Goal: Task Accomplishment & Management: Manage account settings

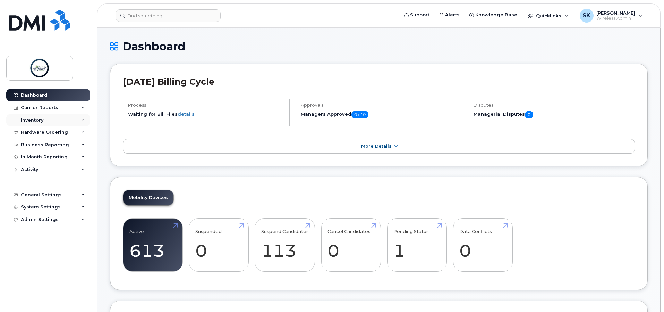
click at [55, 120] on div "Inventory" at bounding box center [48, 120] width 84 height 12
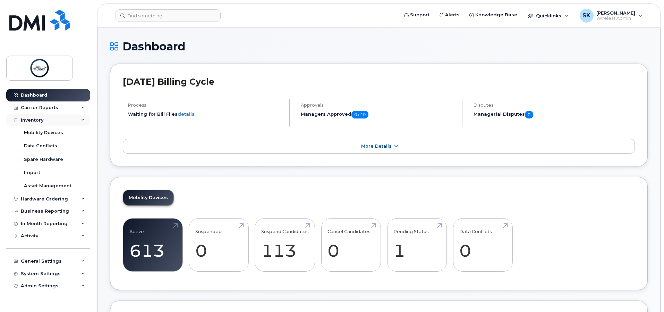
click at [53, 121] on div "Inventory" at bounding box center [48, 120] width 84 height 12
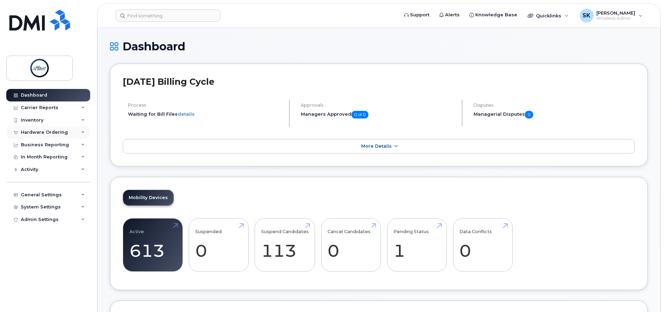
click at [49, 130] on div "Hardware Ordering" at bounding box center [44, 132] width 47 height 6
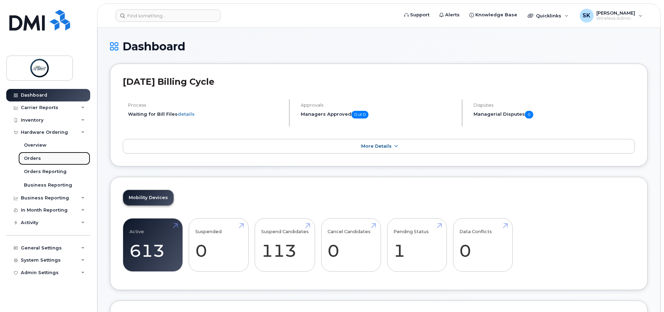
click at [39, 159] on div "Orders" at bounding box center [32, 158] width 17 height 6
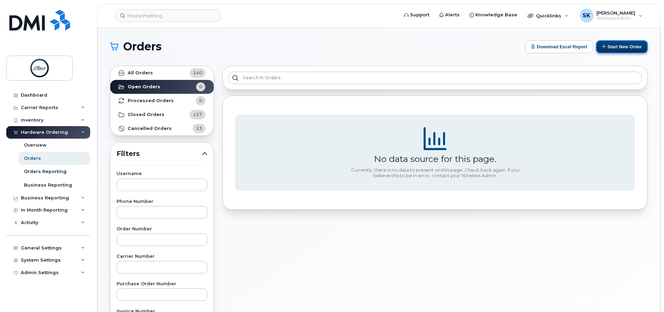
click at [618, 52] on button "Start New Order" at bounding box center [622, 46] width 52 height 13
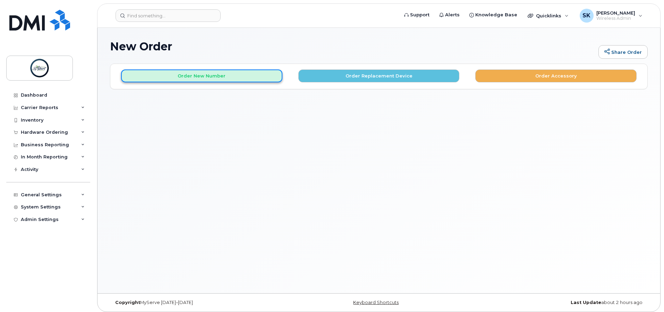
click at [217, 76] on button "Order New Number" at bounding box center [201, 75] width 161 height 13
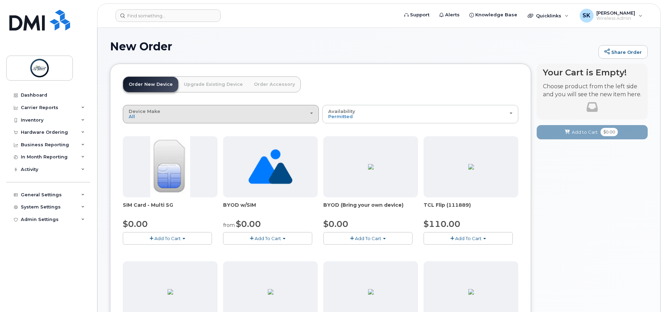
click at [255, 112] on div "Device Make All Aircard Android Cell Phone HUB iPhone Tablet Unknown" at bounding box center [221, 114] width 184 height 11
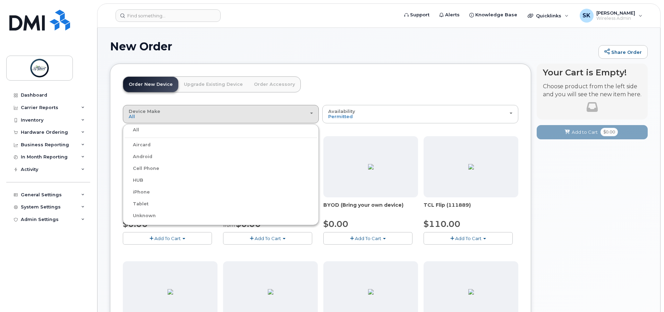
click at [143, 194] on label "iPhone" at bounding box center [137, 192] width 25 height 8
click at [0, 0] on input "iPhone" at bounding box center [0, 0] width 0 height 0
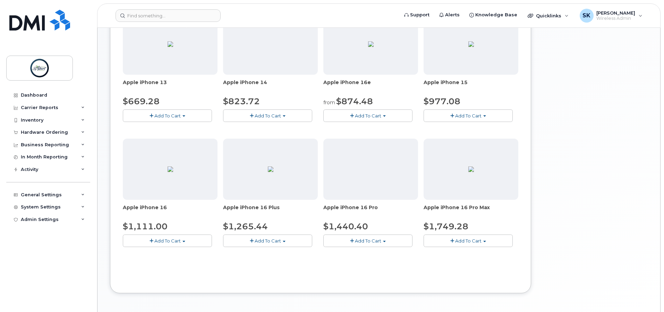
scroll to position [79, 0]
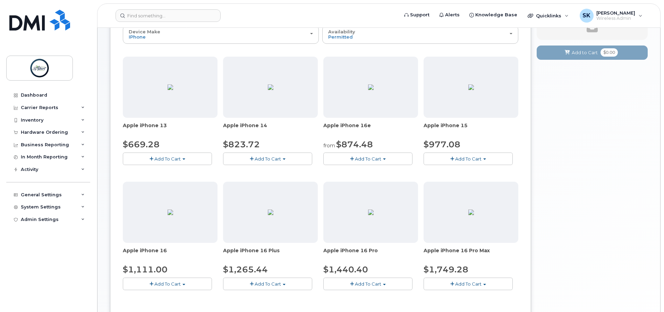
click at [180, 160] on span "Add To Cart" at bounding box center [167, 159] width 26 height 6
click at [178, 180] on link "$669.28 - 30-day activation (128GB model)" at bounding box center [181, 180] width 113 height 9
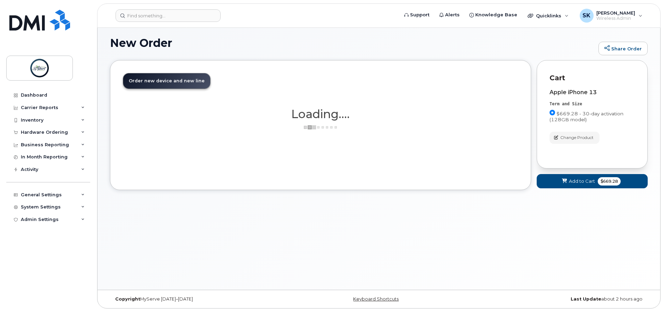
scroll to position [8, 0]
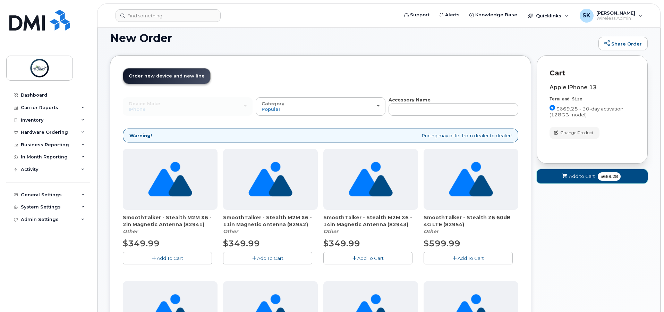
click at [564, 180] on button "Add to Cart $669.28" at bounding box center [592, 176] width 111 height 14
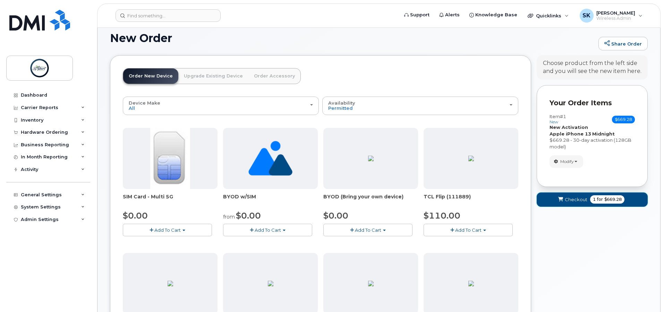
click at [572, 199] on span "Checkout" at bounding box center [576, 199] width 23 height 7
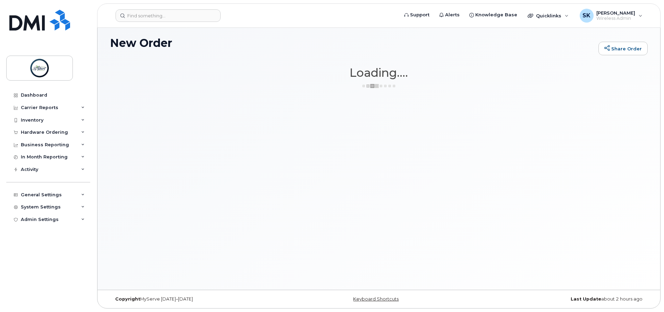
scroll to position [3, 0]
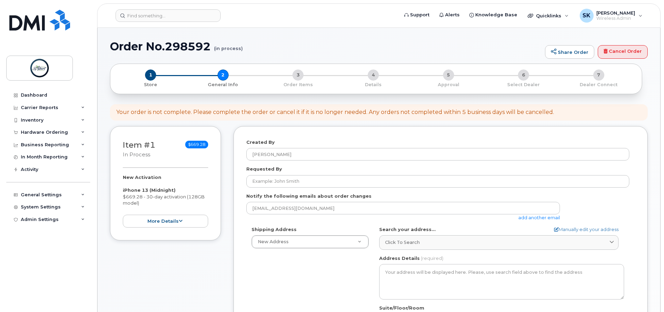
select select
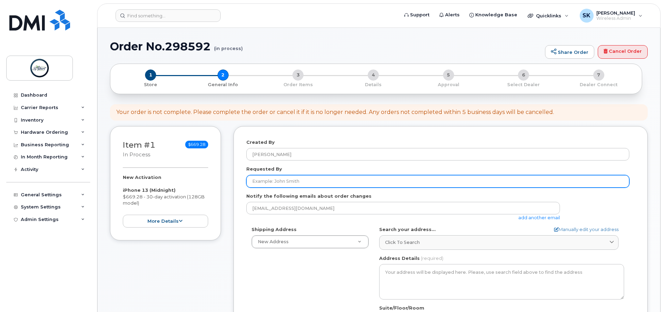
click at [315, 181] on input "Requested By" at bounding box center [437, 181] width 383 height 12
type input "Mindy K Smith"
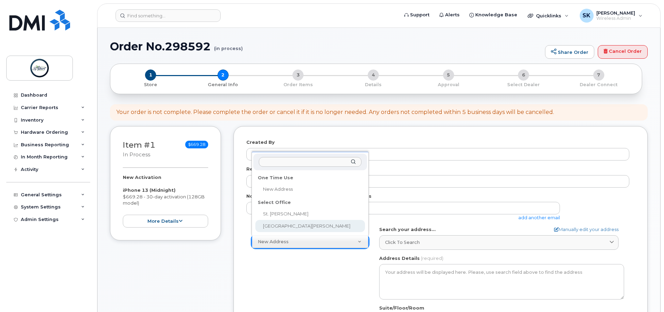
select select
type textarea "100 Giroux Road St. Albert Alberta T8N 3V7"
type input "[PERSON_NAME]"
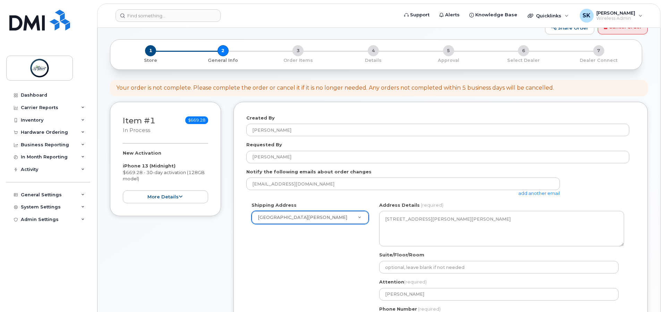
scroll to position [104, 0]
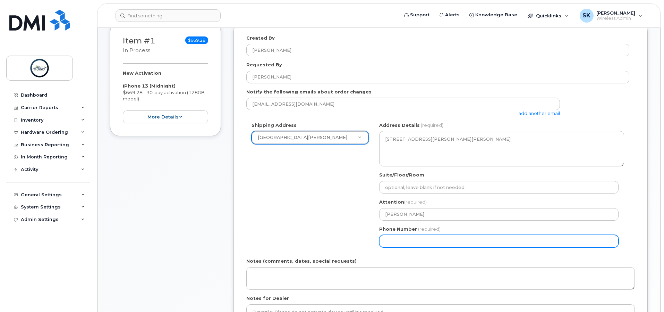
click at [423, 236] on input "Phone Number" at bounding box center [498, 241] width 239 height 12
select select
type input "780902930"
select select
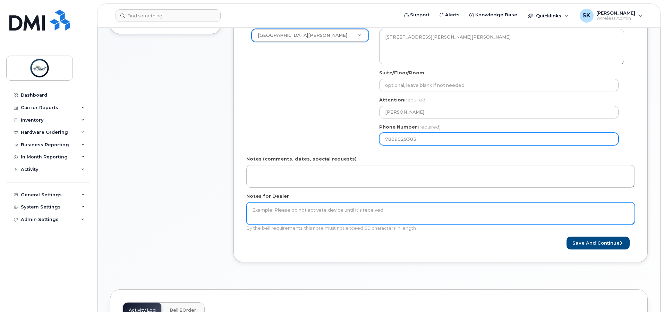
scroll to position [208, 0]
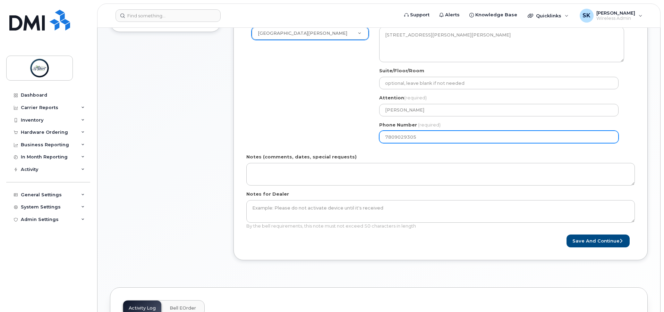
type input "7809029305"
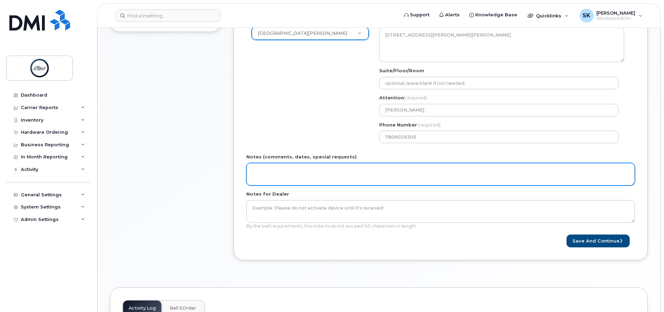
click at [313, 177] on textarea "Notes (comments, dates, special requests)" at bounding box center [440, 174] width 389 height 23
paste textarea "Service Request 13004"
type textarea "Service Request 13004"
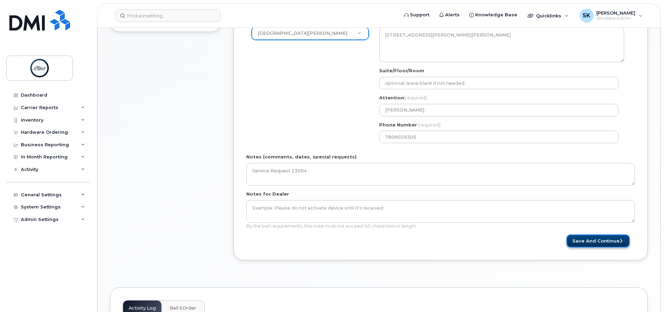
click at [595, 241] on button "Save and Continue" at bounding box center [598, 240] width 63 height 13
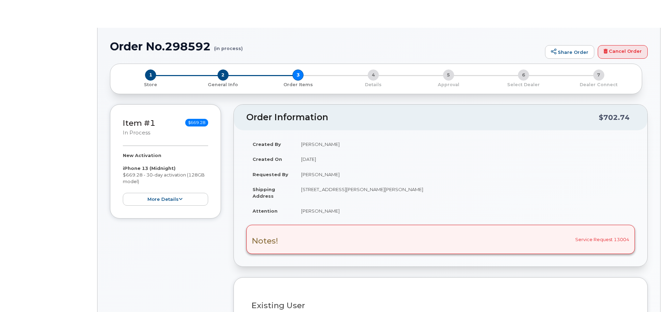
select select "1866316"
radio input "true"
select select
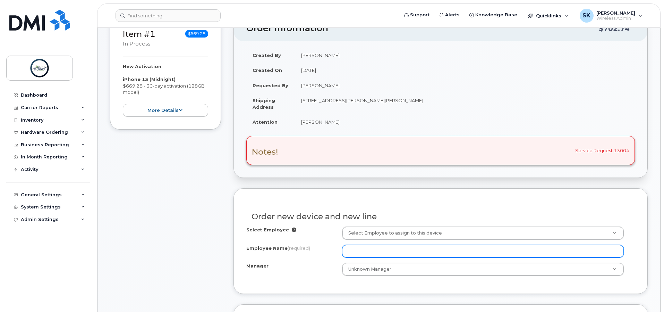
scroll to position [139, 0]
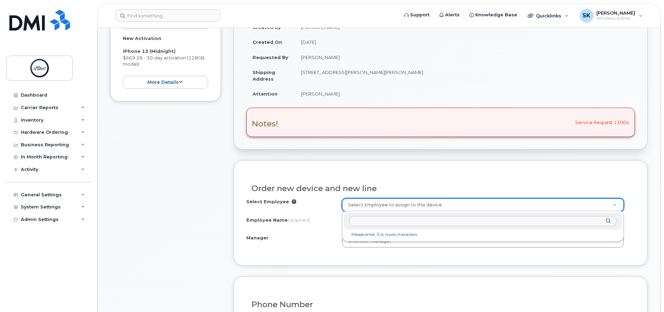
type input "Cory Heggart"
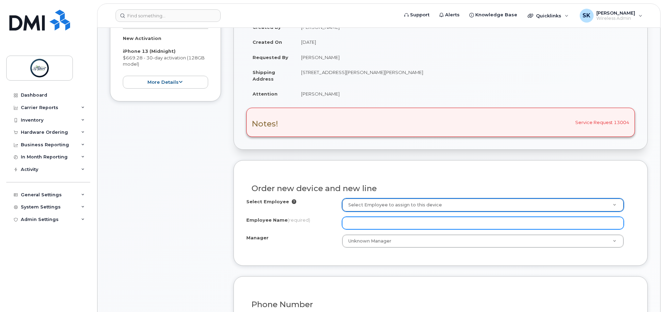
click at [386, 225] on input "Employee Name (required)" at bounding box center [483, 222] width 282 height 12
paste input "Cory Heggart"
type input "Cory Heggart"
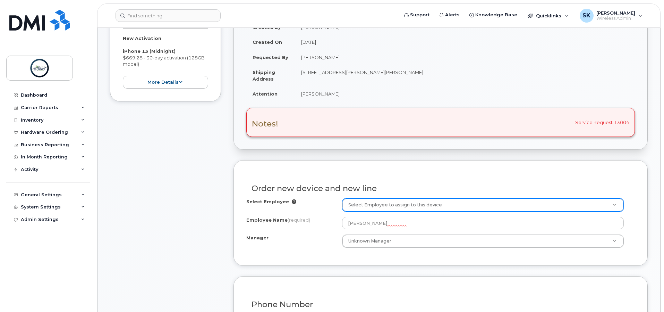
click at [303, 252] on div "Select Employee Select Employee to assign to this device Employee Name (require…" at bounding box center [440, 225] width 389 height 54
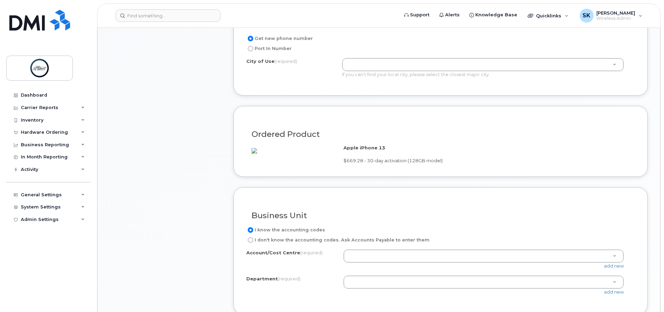
scroll to position [451, 0]
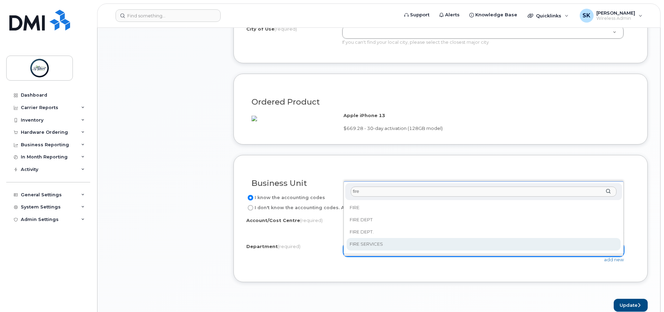
type input "fire"
drag, startPoint x: 372, startPoint y: 247, endPoint x: 375, endPoint y: 233, distance: 14.2
select select "FIRE SERVICES"
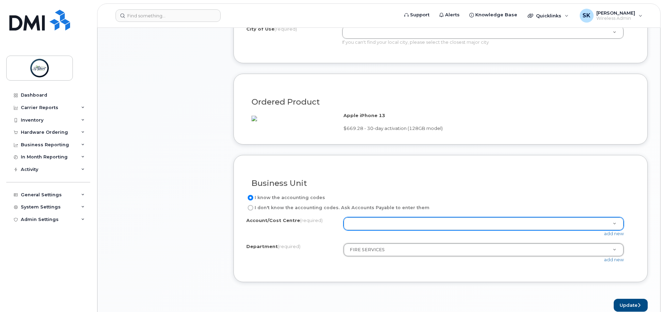
paste input "6404 3421 1262 100"
type input "6404 3421 1262 100"
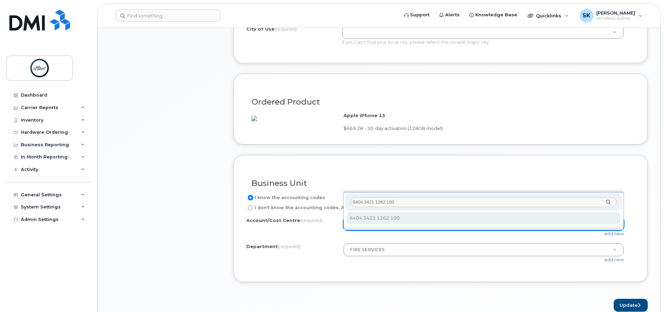
type input "6404 3421 1262 100"
select select "6404 3421 1262 100"
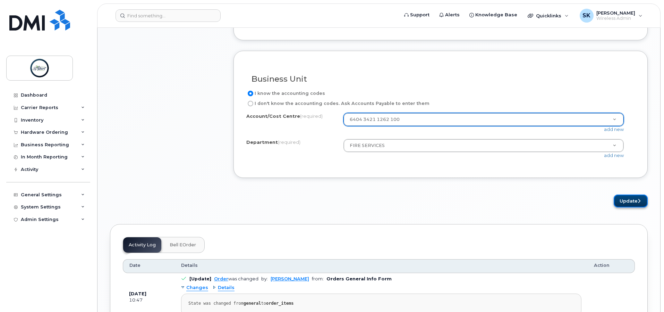
click at [622, 207] on button "Update" at bounding box center [631, 200] width 34 height 13
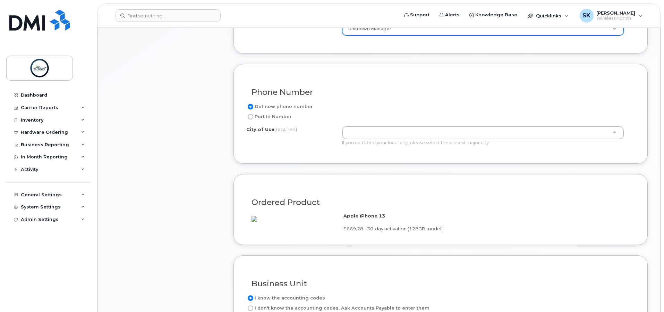
scroll to position [335, 0]
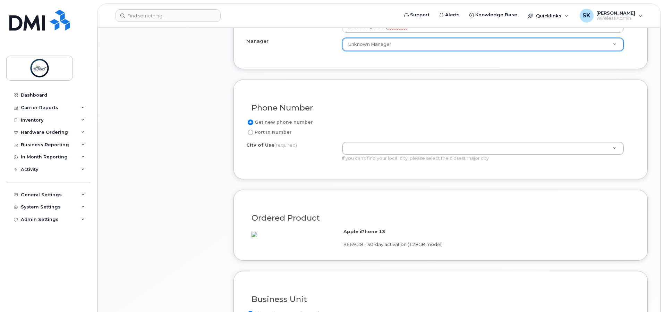
click at [416, 137] on div "Get new phone number Port In Number City of Use (required) If you can't find yo…" at bounding box center [440, 142] width 389 height 49
click at [284, 122] on label "Get new phone number" at bounding box center [279, 122] width 67 height 8
click at [253, 122] on input "Get new phone number" at bounding box center [251, 122] width 6 height 6
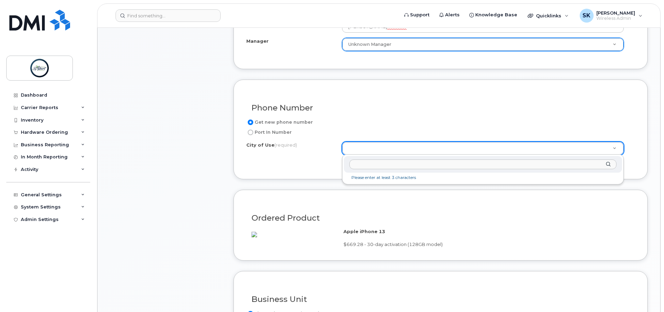
drag, startPoint x: 368, startPoint y: 159, endPoint x: 367, endPoint y: 165, distance: 5.9
click at [368, 160] on input "text" at bounding box center [482, 164] width 267 height 10
click at [367, 165] on input "text" at bounding box center [482, 164] width 267 height 10
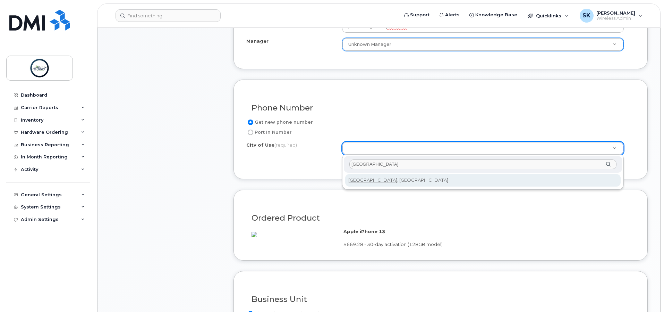
type input "Edmonton"
type input "182"
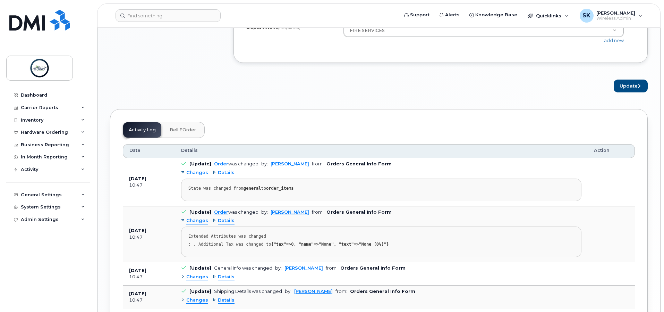
scroll to position [667, 0]
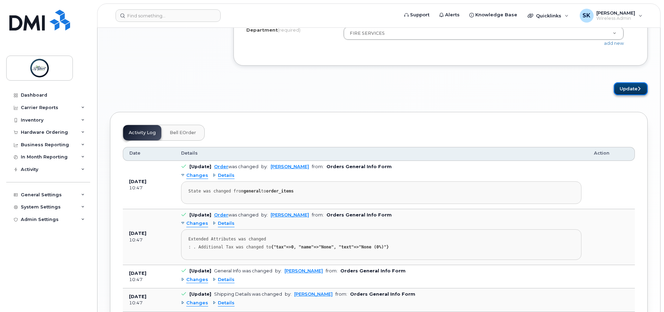
click at [634, 95] on button "Update" at bounding box center [631, 88] width 34 height 13
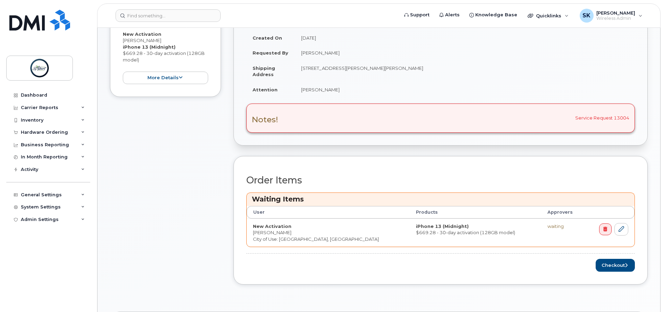
scroll to position [208, 0]
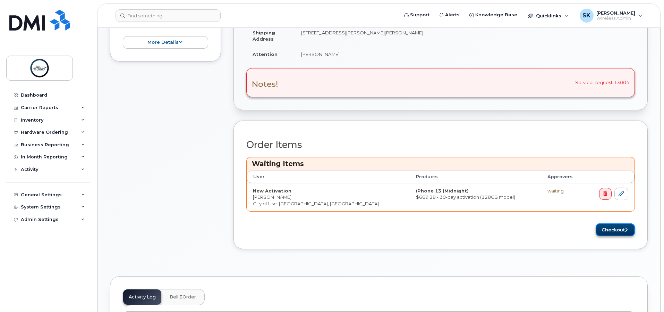
click at [620, 227] on button "Checkout" at bounding box center [615, 229] width 39 height 13
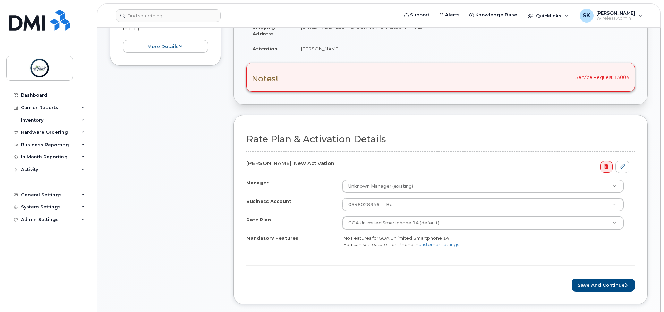
scroll to position [173, 0]
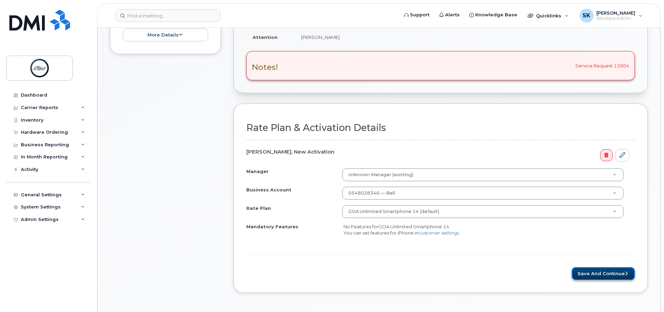
click at [616, 271] on button "Save and Continue" at bounding box center [603, 273] width 63 height 13
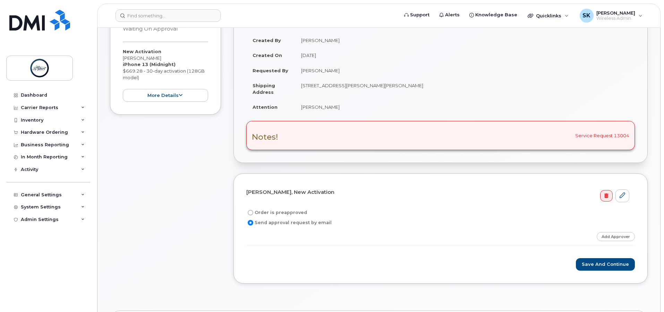
scroll to position [104, 0]
click at [292, 212] on label "Order is preapproved" at bounding box center [276, 212] width 61 height 8
click at [253, 212] on input "Order is preapproved" at bounding box center [251, 212] width 6 height 6
radio input "true"
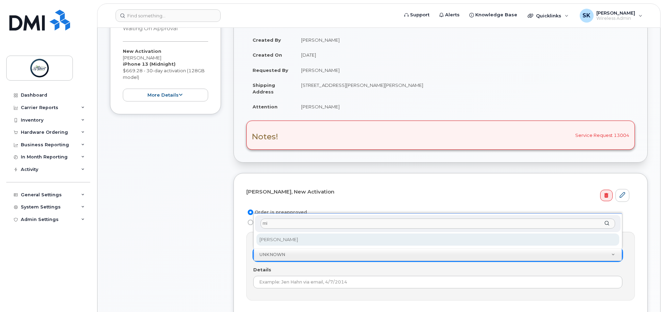
type input "m"
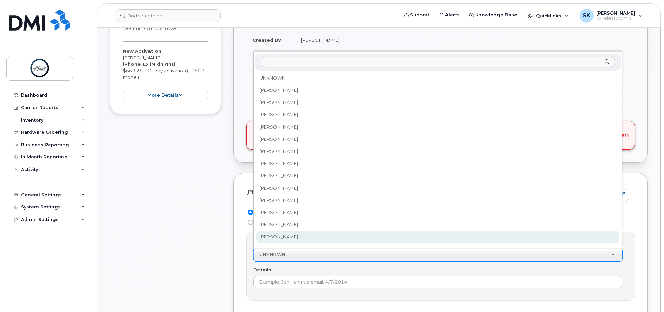
scroll to position [6, 0]
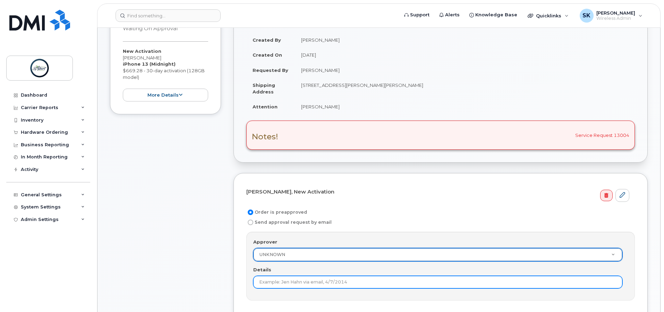
click at [287, 280] on input "Details" at bounding box center [437, 281] width 369 height 12
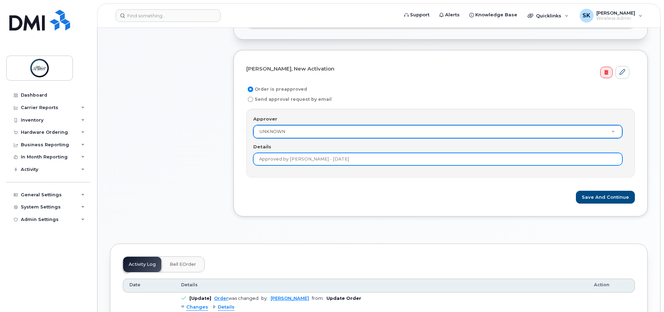
scroll to position [243, 0]
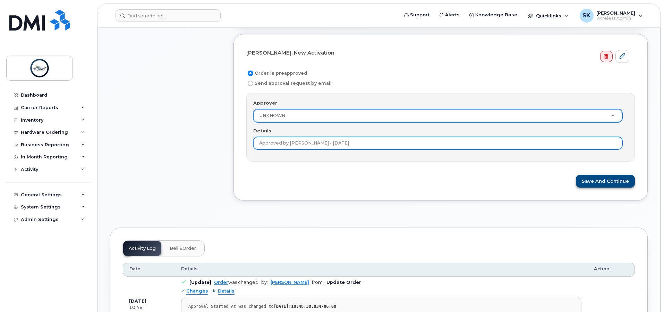
type input "Approved by [PERSON_NAME] - [DATE]"
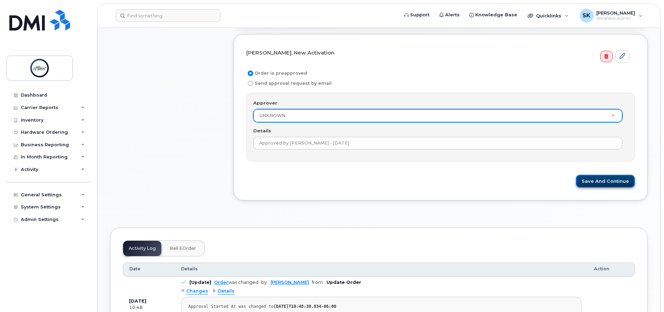
click at [596, 181] on button "Save and Continue" at bounding box center [605, 181] width 59 height 13
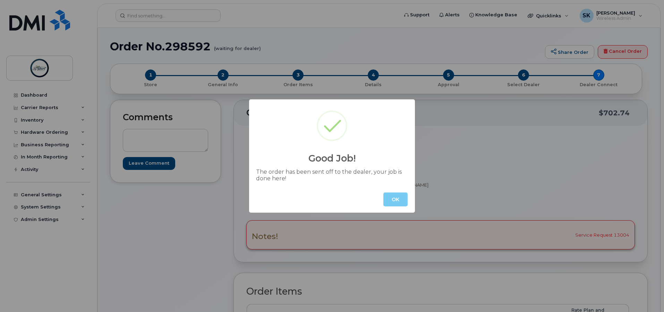
click at [400, 204] on button "OK" at bounding box center [395, 199] width 24 height 14
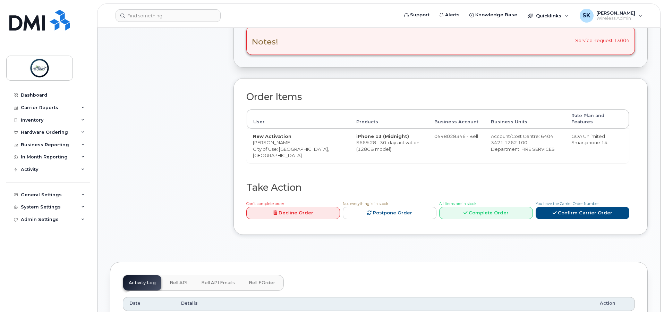
scroll to position [208, 0]
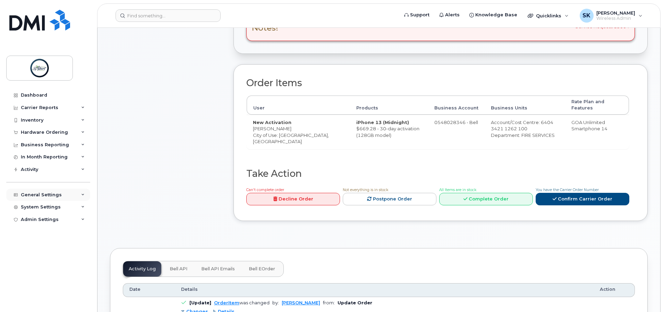
click at [54, 195] on div "General Settings" at bounding box center [41, 195] width 41 height 6
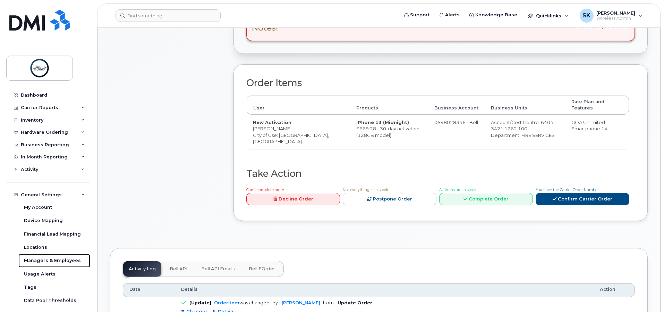
drag, startPoint x: 49, startPoint y: 261, endPoint x: 89, endPoint y: 251, distance: 41.5
click at [49, 261] on div "Managers & Employees" at bounding box center [52, 260] width 57 height 6
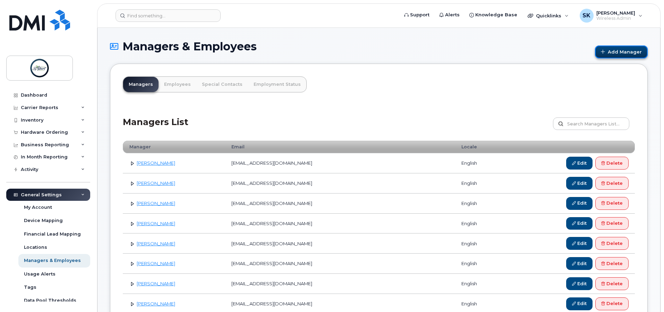
click at [626, 46] on link "Add Manager" at bounding box center [621, 51] width 53 height 13
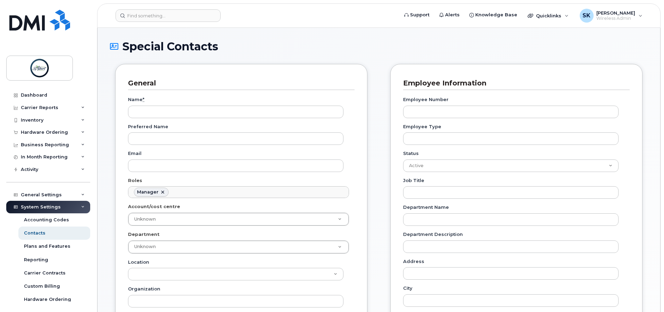
scroll to position [54, 0]
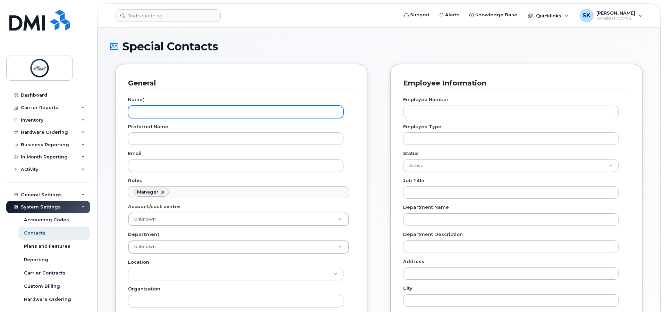
click at [166, 114] on input "Name *" at bounding box center [235, 111] width 215 height 12
paste input "[PERSON_NAME]"
type input "[PERSON_NAME]"
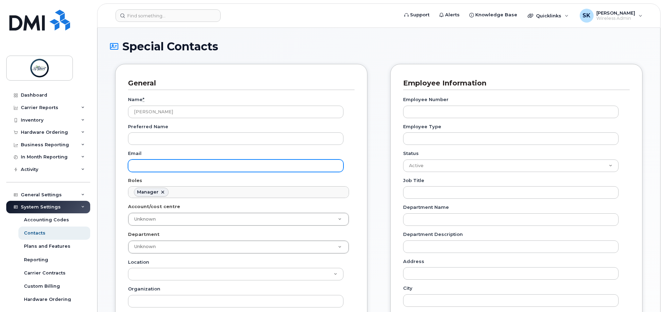
click at [192, 169] on input "Email" at bounding box center [235, 165] width 215 height 12
paste input "[EMAIL_ADDRESS][DOMAIN_NAME]"
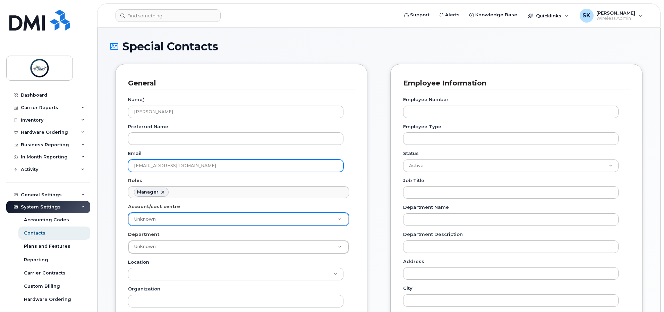
type input "[EMAIL_ADDRESS][DOMAIN_NAME]"
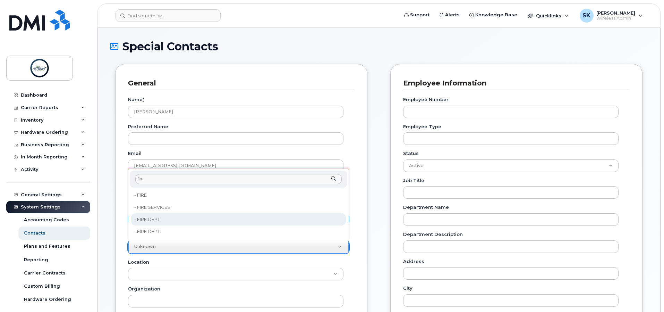
type input "fire"
type input "16681690"
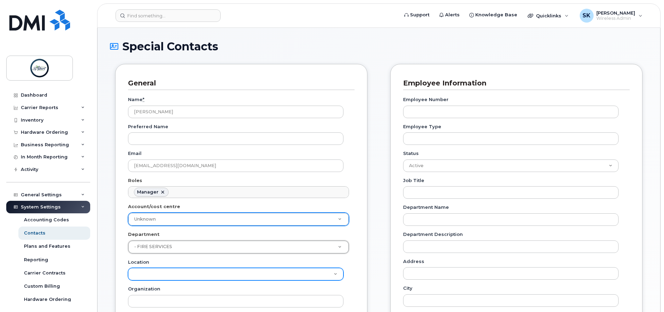
click at [333, 271] on select "St. Albert - Jayden St. Albert Main" at bounding box center [235, 274] width 215 height 12
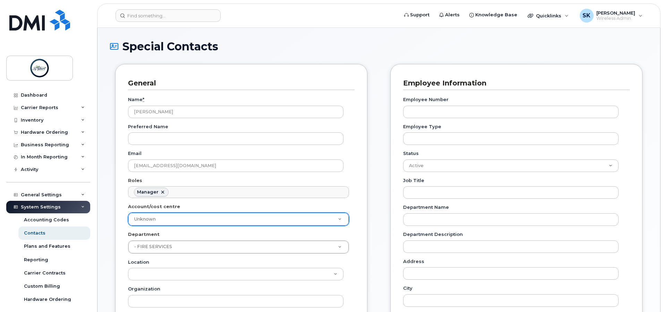
click at [354, 260] on div "Location St. Albert - Jayden St. Albert Main" at bounding box center [241, 269] width 227 height 22
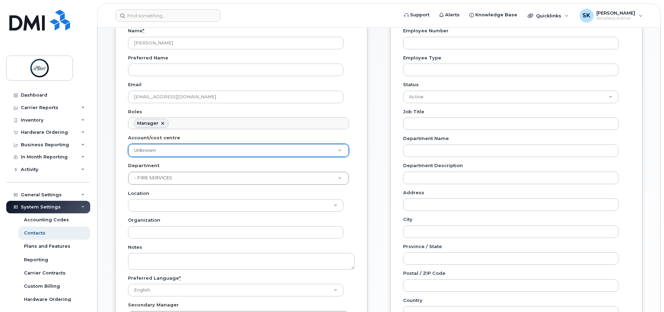
scroll to position [69, 0]
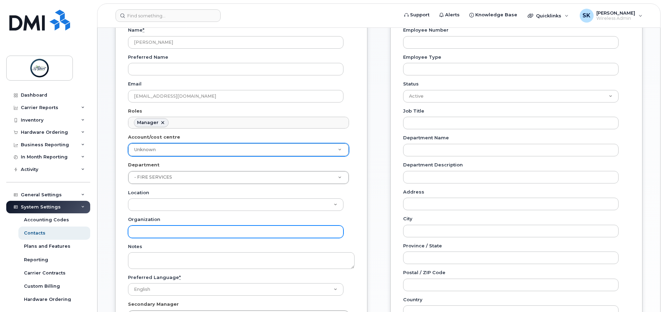
click at [311, 232] on input "Organization" at bounding box center [235, 231] width 215 height 12
type input "City of Saint Albert - IT"
type input "5 St Anne St"
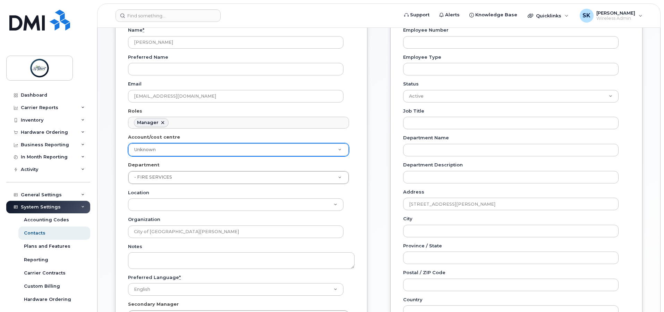
type input "St. Albert"
type input "AB"
type input "T8N 3Z9"
type input "Canada"
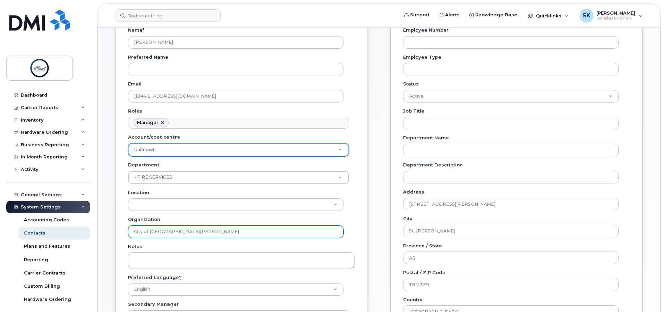
drag, startPoint x: 175, startPoint y: 231, endPoint x: 227, endPoint y: 232, distance: 51.7
click at [227, 232] on input "City of Saint Albert - IT" at bounding box center [235, 231] width 215 height 12
type input "City of Saint Albert"
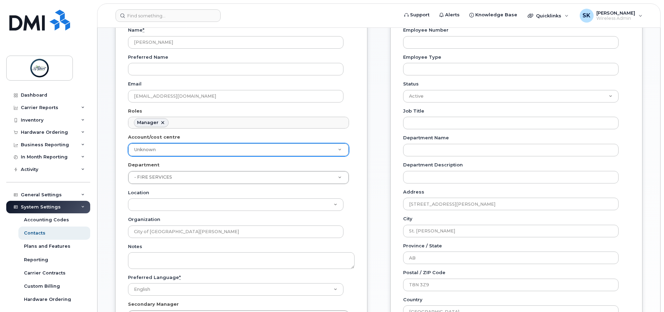
click at [341, 248] on div "Notes" at bounding box center [241, 256] width 227 height 26
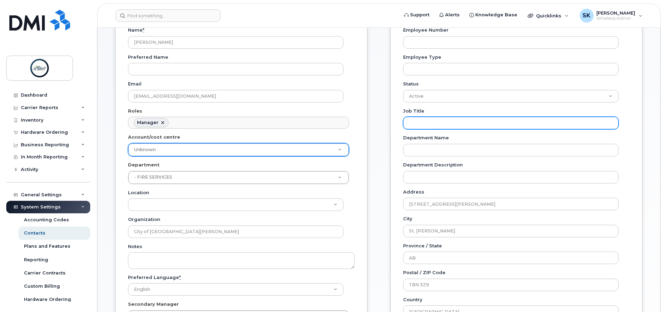
click at [480, 125] on input "Job Title" at bounding box center [510, 123] width 215 height 12
paste input "Fire Prevention Officer I"
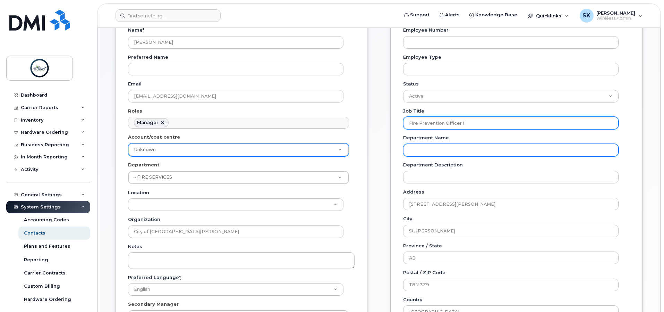
type input "Fire Prevention Officer I"
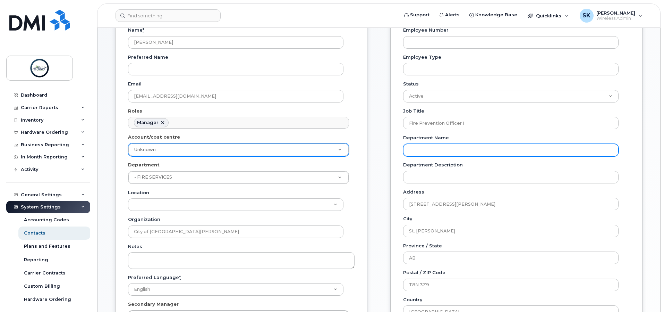
click at [419, 147] on input "Department Name" at bounding box center [510, 150] width 215 height 12
click at [443, 151] on input "Department Name" at bounding box center [510, 150] width 215 height 12
paste input "Emergency Services"
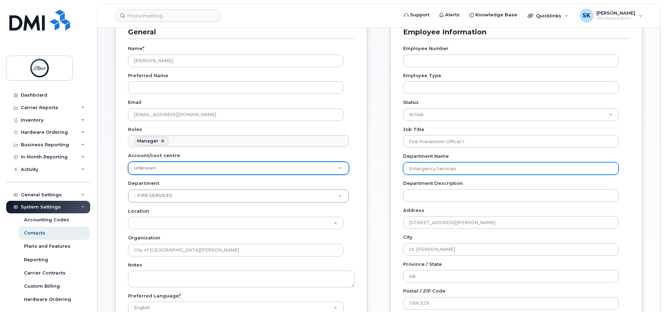
scroll to position [277, 0]
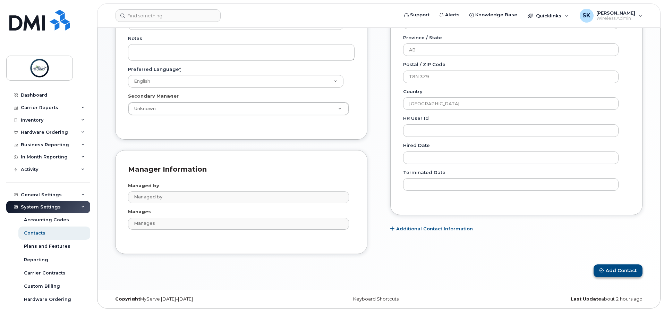
type input "Emergency Services"
click at [618, 269] on button "Add Contact" at bounding box center [618, 270] width 49 height 13
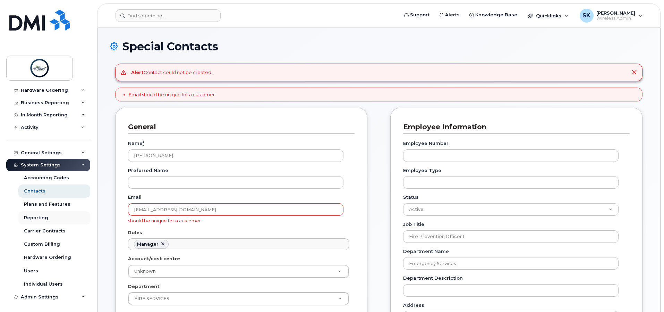
scroll to position [43, 0]
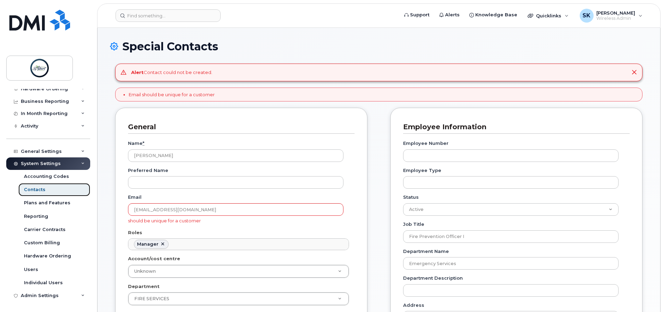
click at [40, 192] on div "Contacts" at bounding box center [35, 189] width 22 height 6
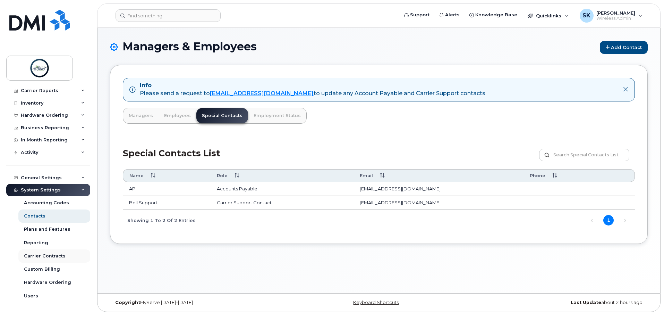
scroll to position [43, 0]
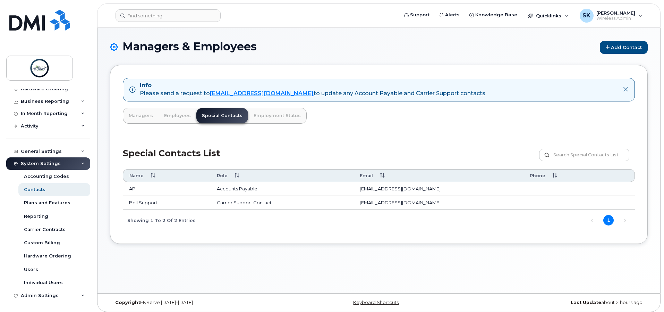
click at [50, 163] on div "System Settings" at bounding box center [41, 164] width 40 height 6
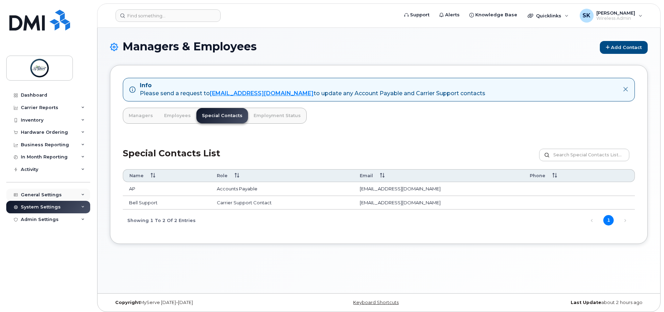
click at [37, 196] on div "General Settings" at bounding box center [41, 195] width 41 height 6
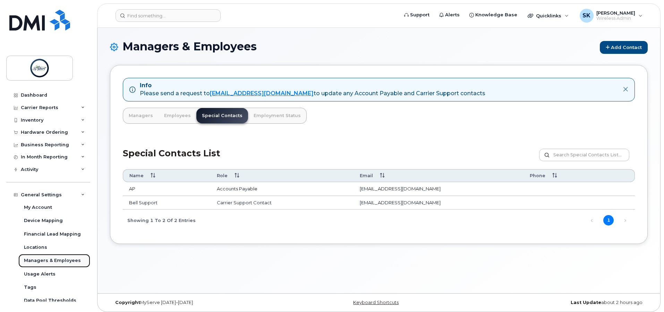
click at [46, 261] on div "Managers & Employees" at bounding box center [52, 260] width 57 height 6
click at [176, 113] on link "Employees" at bounding box center [178, 115] width 38 height 15
click at [177, 116] on link "Employees" at bounding box center [178, 115] width 38 height 15
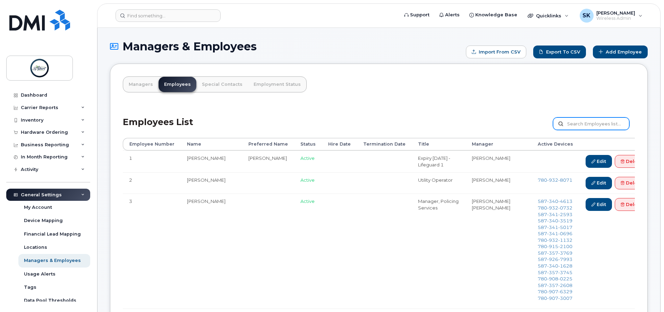
click at [594, 123] on input "text" at bounding box center [591, 123] width 76 height 12
type input "bos"
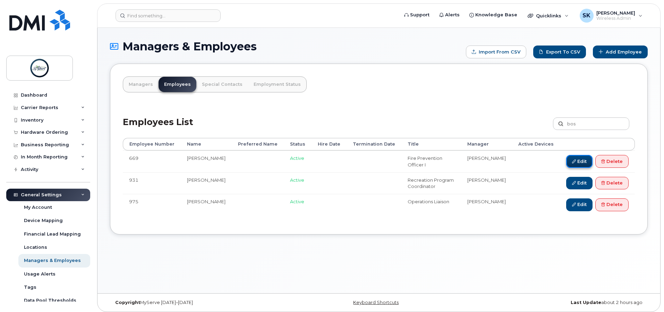
click at [573, 165] on link "Edit" at bounding box center [579, 161] width 26 height 13
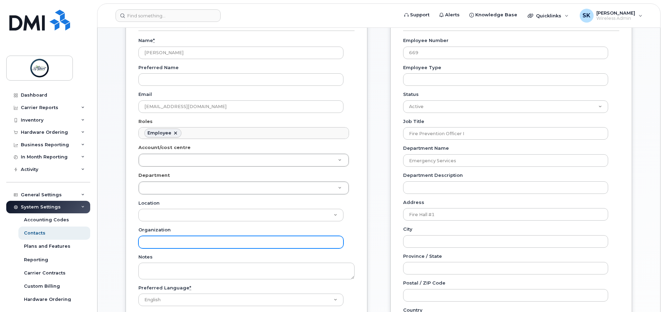
scroll to position [69, 0]
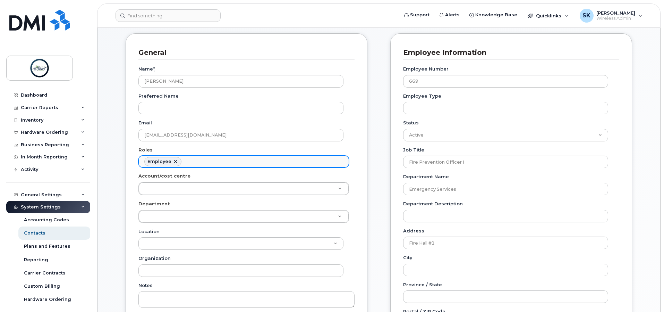
click at [194, 161] on ul "Employee" at bounding box center [244, 161] width 210 height 11
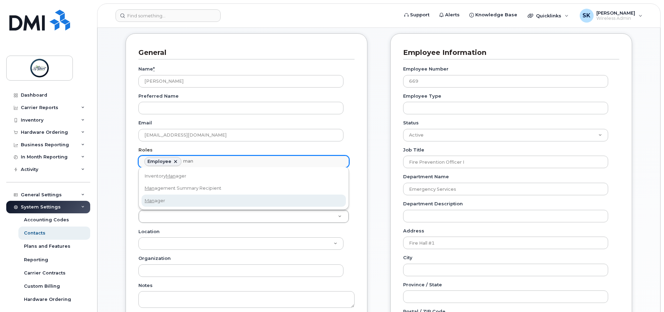
type input "man"
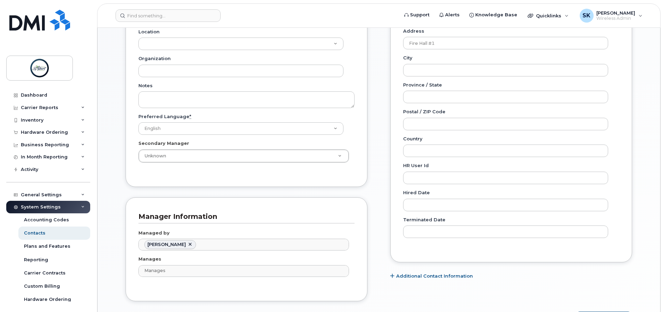
scroll to position [433, 0]
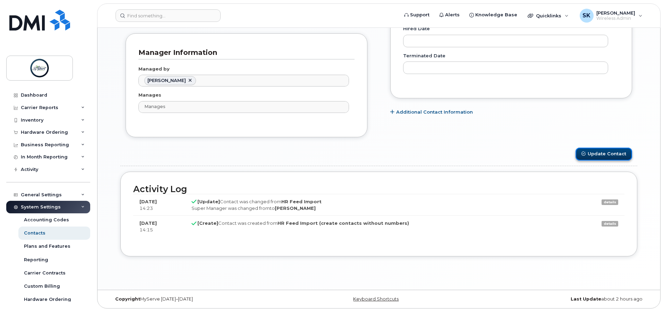
click at [607, 154] on button "Update Contact" at bounding box center [604, 153] width 57 height 13
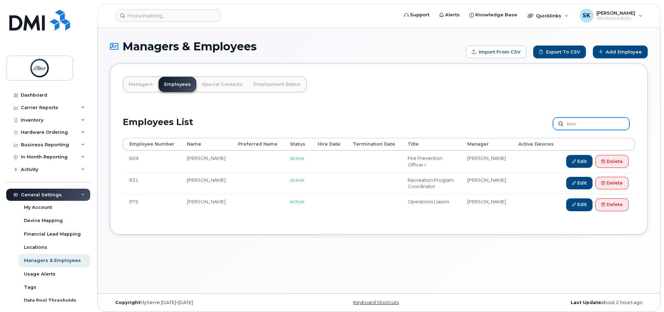
drag, startPoint x: 593, startPoint y: 128, endPoint x: 518, endPoint y: 129, distance: 75.3
click at [518, 129] on div "Employees List bos Customize Filter Refresh Export" at bounding box center [379, 121] width 512 height 33
type input "[PERSON_NAME]"
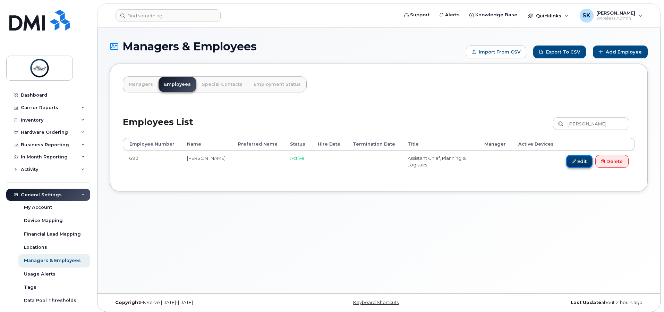
click at [580, 157] on link "Edit" at bounding box center [579, 161] width 26 height 13
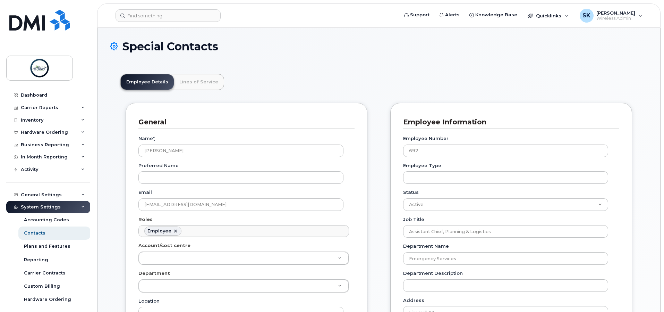
click at [222, 229] on ul "Employee" at bounding box center [244, 230] width 210 height 11
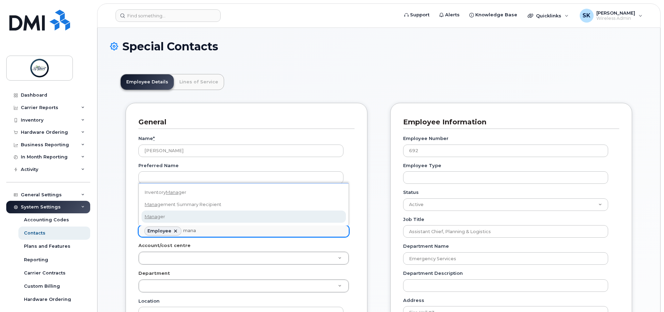
type input "mana"
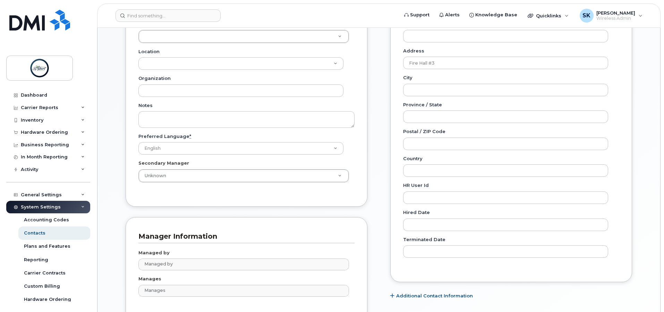
scroll to position [411, 0]
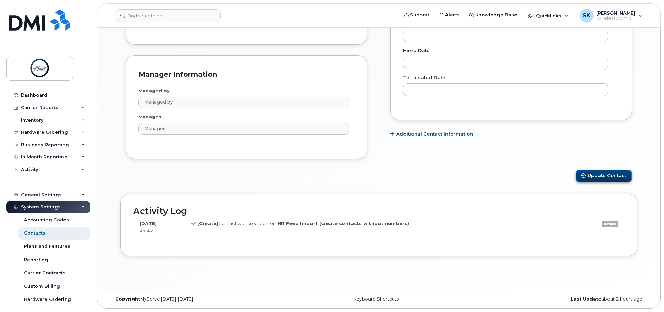
click at [611, 177] on button "Update Contact" at bounding box center [604, 175] width 57 height 13
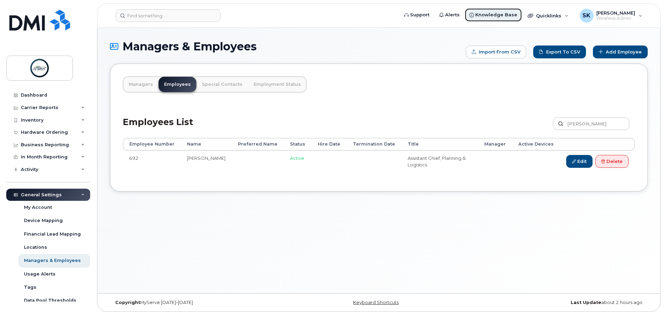
click at [500, 14] on span "Knowledge Base" at bounding box center [496, 14] width 42 height 7
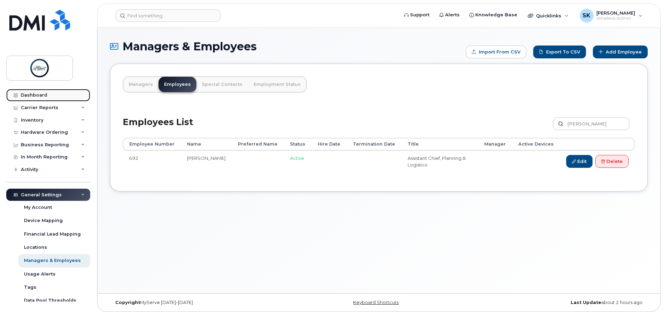
click at [30, 99] on link "Dashboard" at bounding box center [48, 95] width 84 height 12
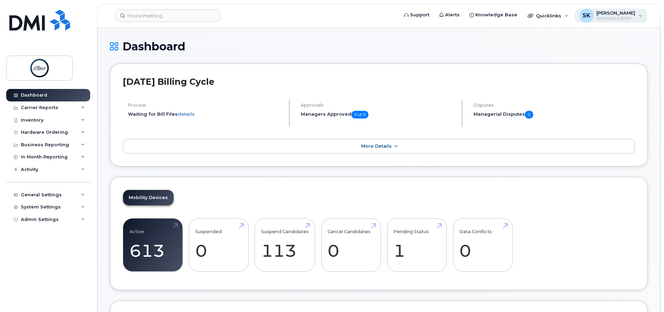
click at [617, 17] on span "Wireless Admin" at bounding box center [615, 19] width 39 height 6
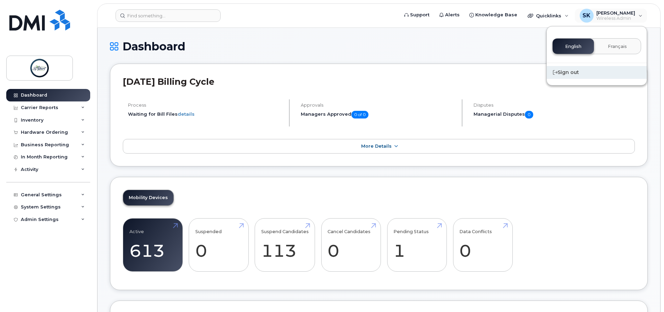
click at [576, 68] on div "Sign out" at bounding box center [597, 72] width 100 height 13
